Goal: Task Accomplishment & Management: Use online tool/utility

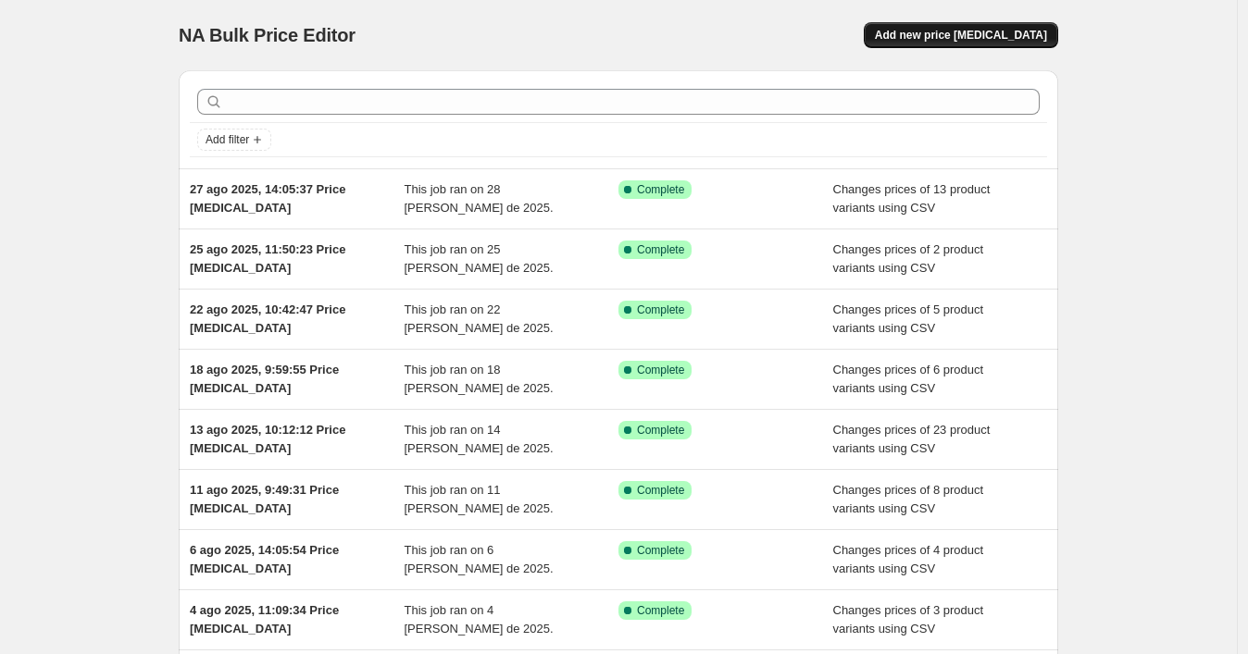
click at [1042, 31] on span "Add new price change job" at bounding box center [961, 35] width 172 height 15
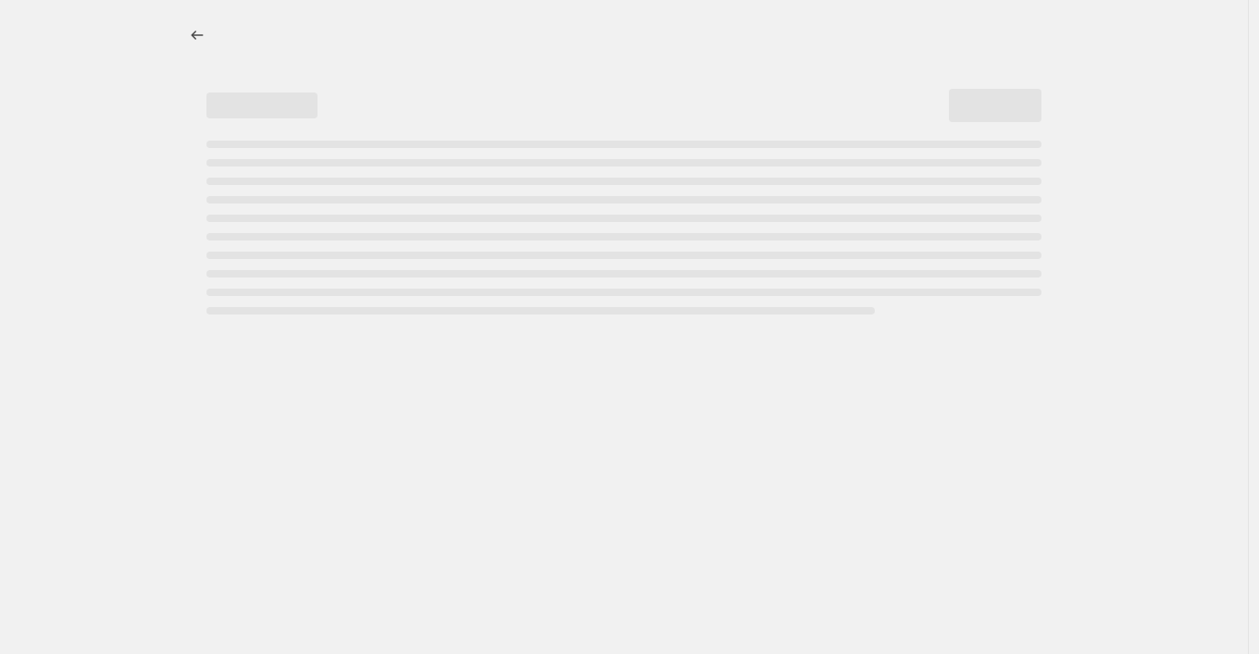
select select "percentage"
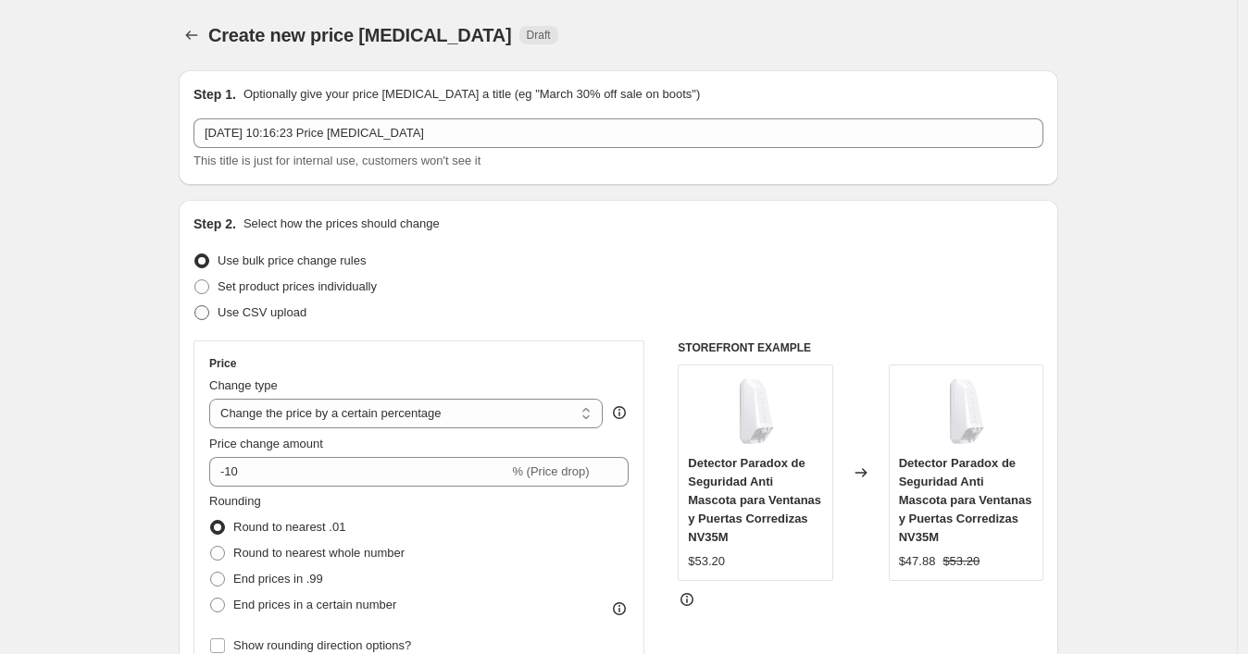
click at [210, 316] on span at bounding box center [201, 313] width 17 height 17
click at [195, 306] on input "Use CSV upload" at bounding box center [194, 305] width 1 height 1
radio input "true"
